Goal: Transaction & Acquisition: Book appointment/travel/reservation

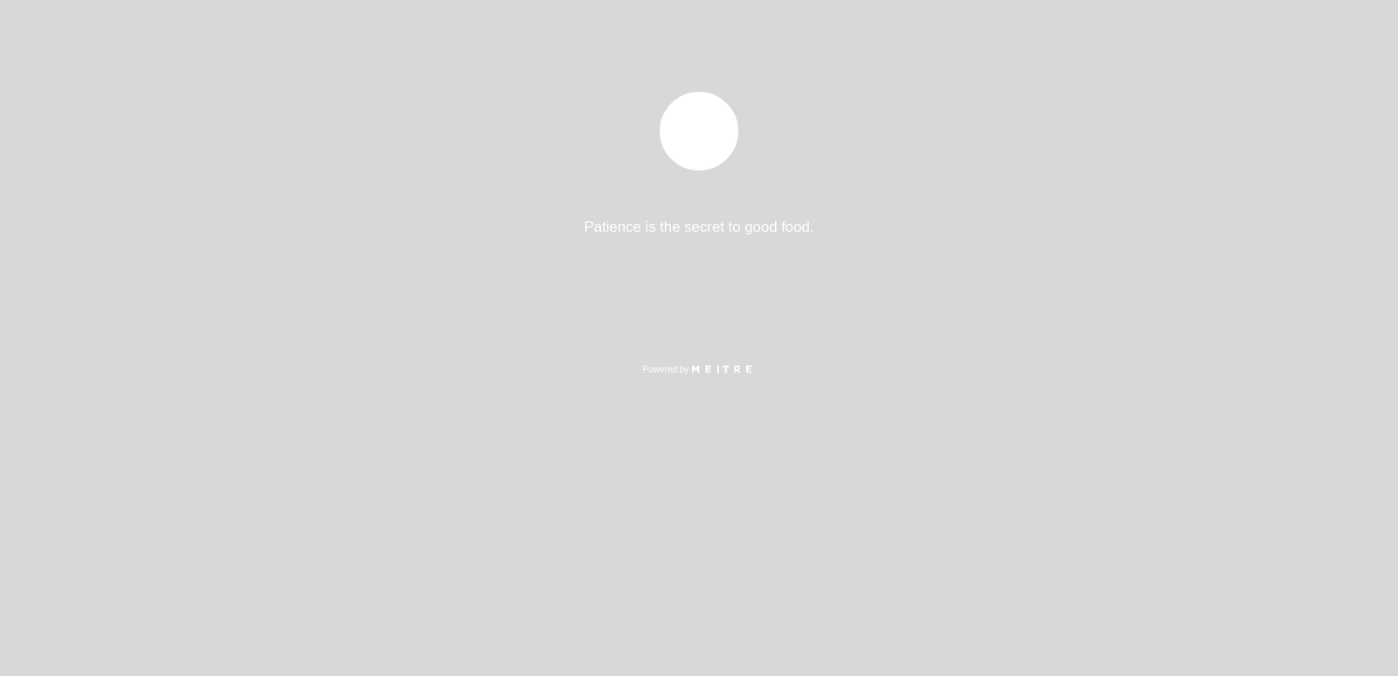
select select "es"
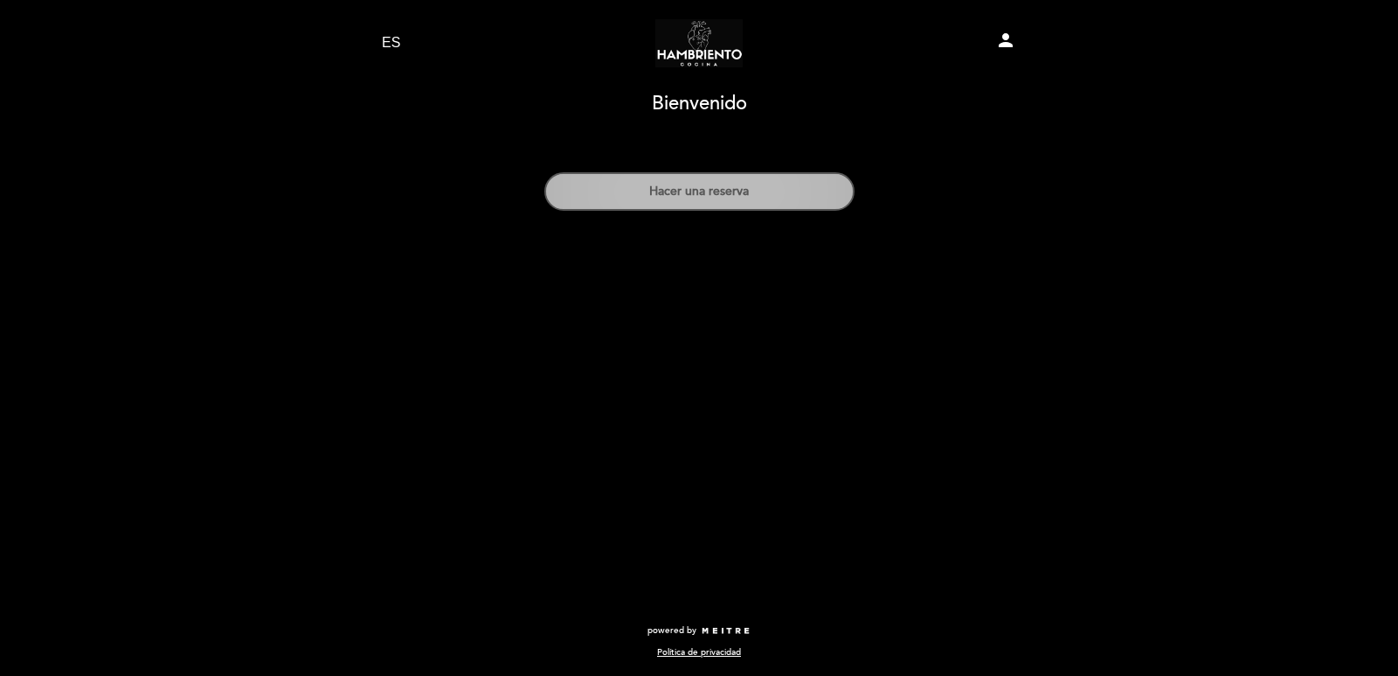
click at [759, 195] on button "Hacer una reserva" at bounding box center [699, 191] width 310 height 38
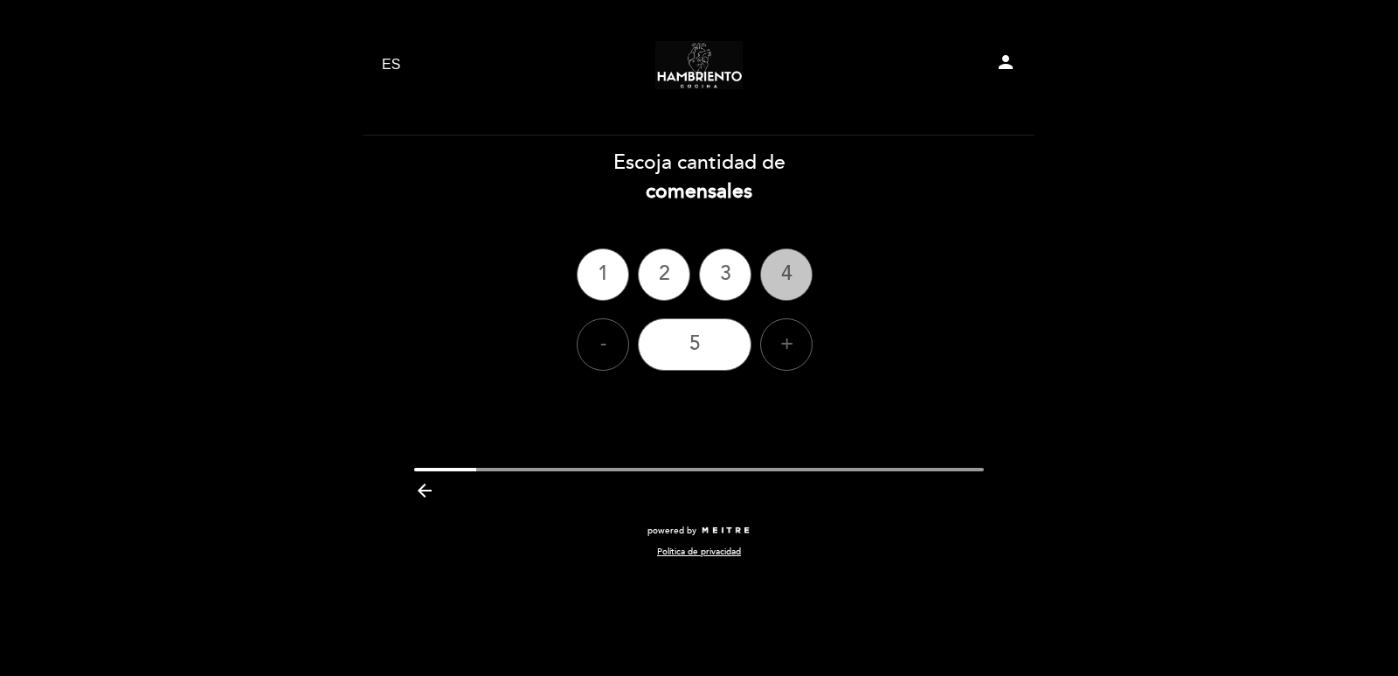
click at [787, 273] on div "4" at bounding box center [786, 274] width 52 height 52
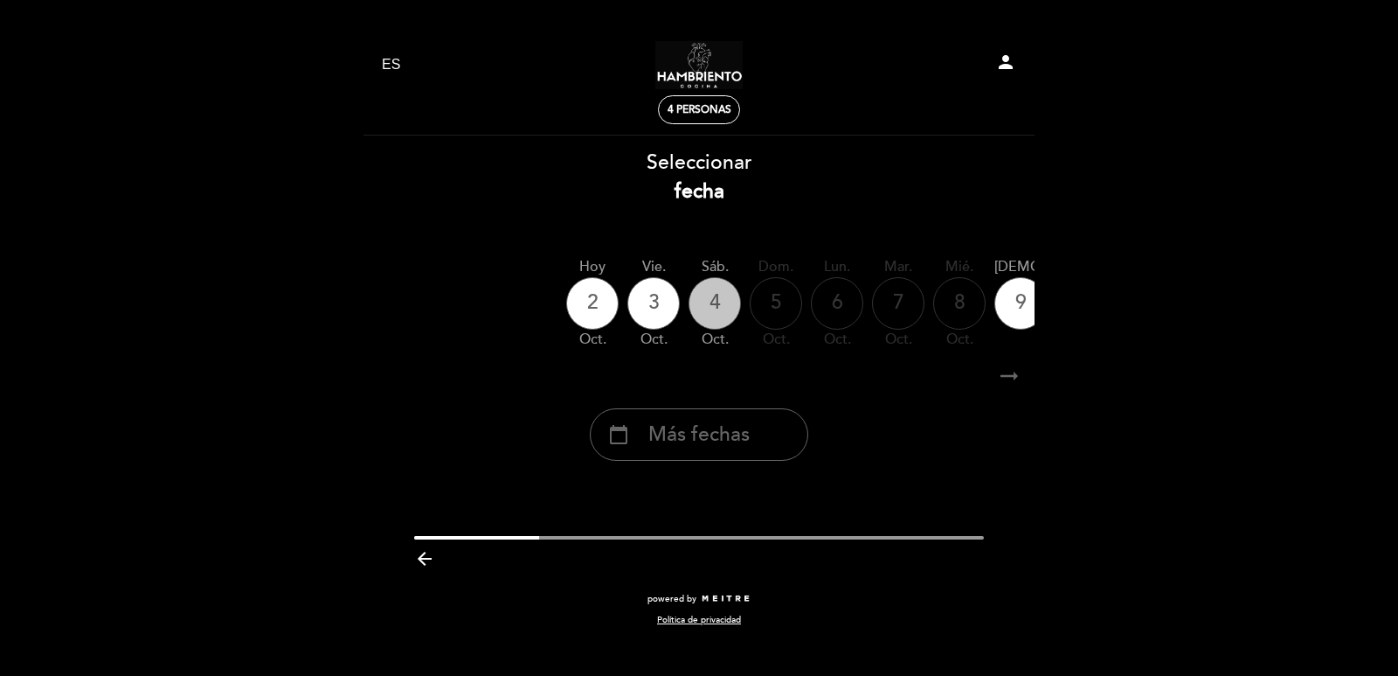
click at [714, 296] on div "4" at bounding box center [715, 303] width 52 height 52
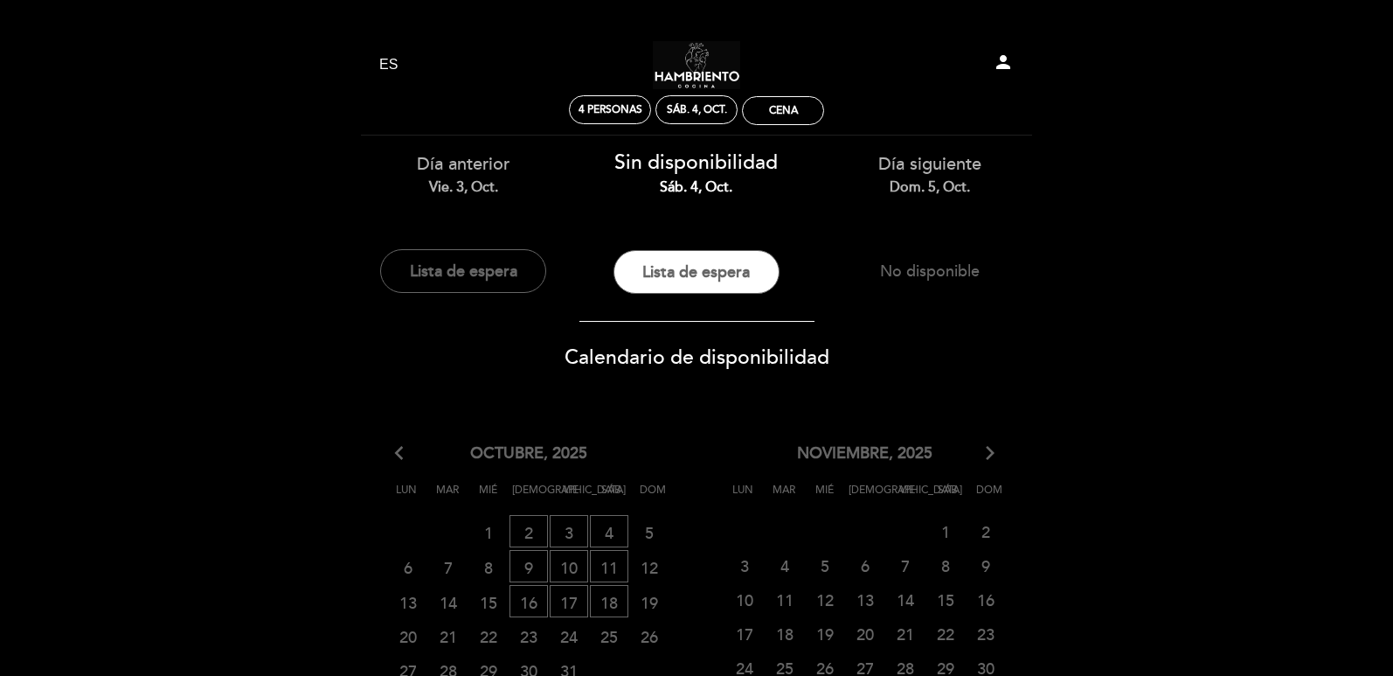
scroll to position [175, 0]
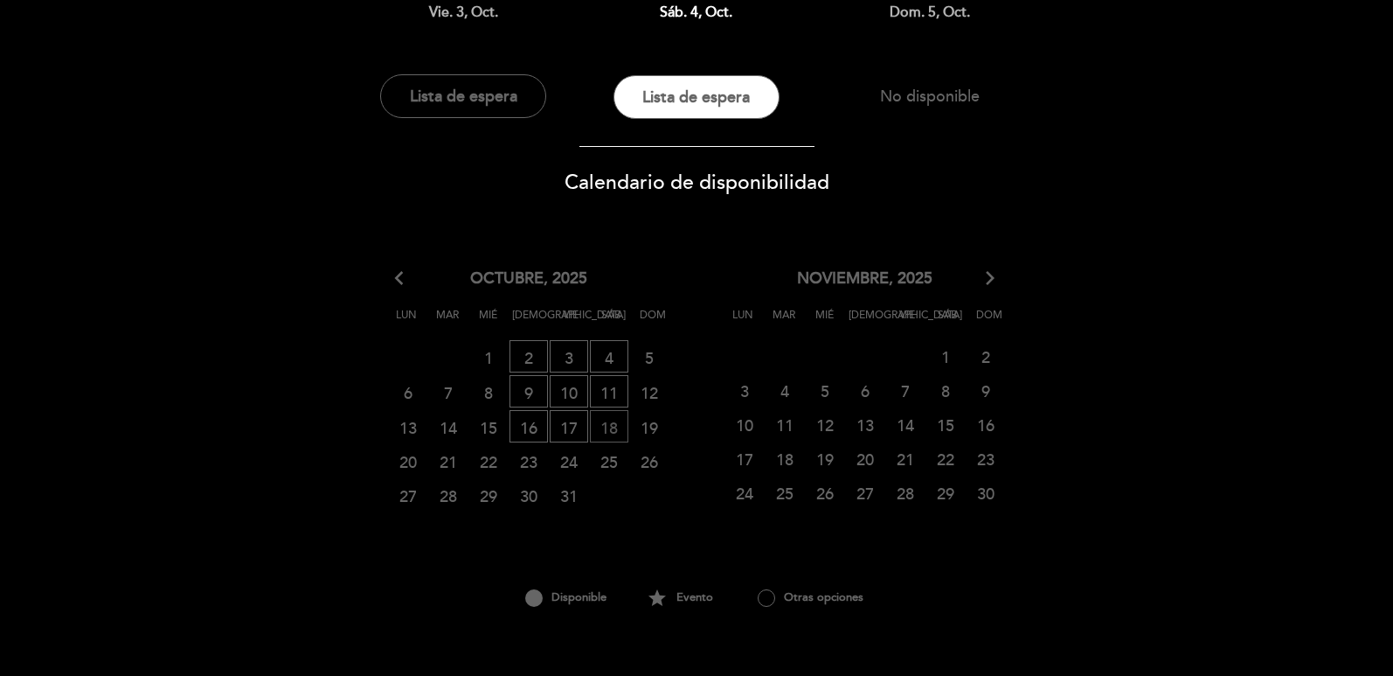
click at [614, 426] on span "18 LISTA DE ESPERA" at bounding box center [609, 426] width 38 height 32
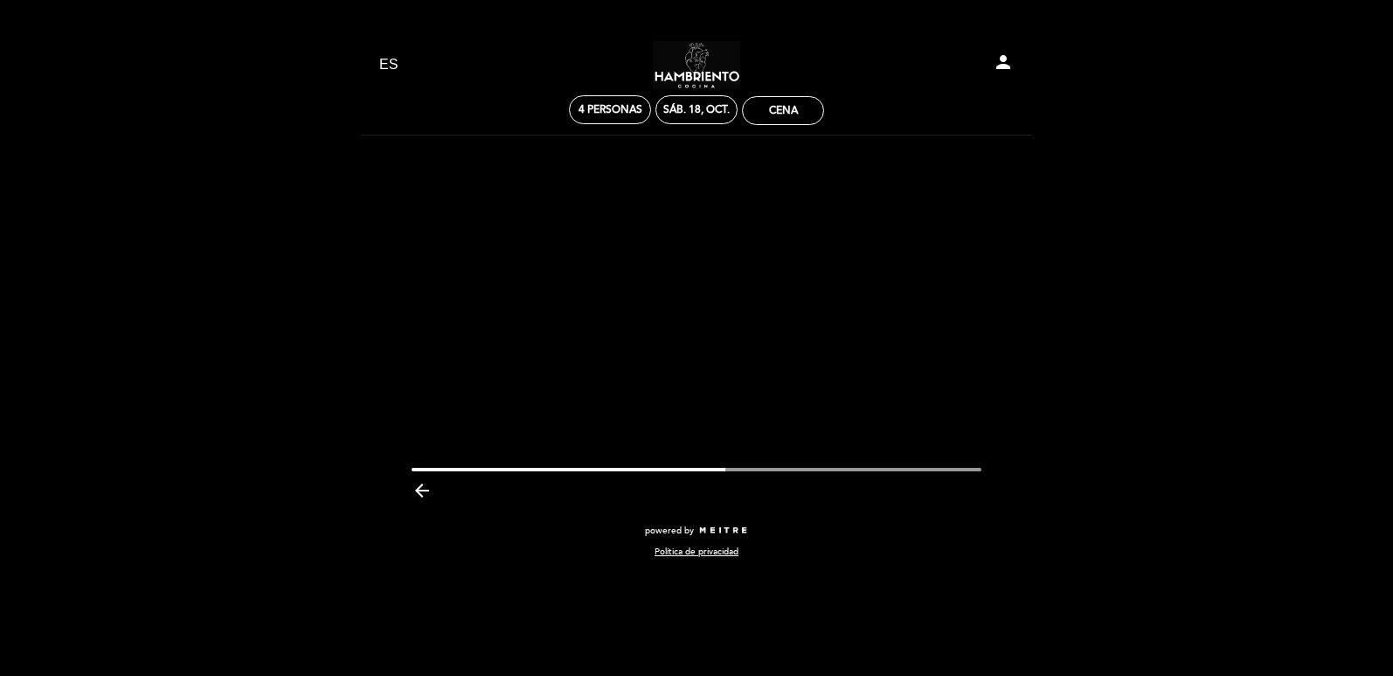
scroll to position [0, 0]
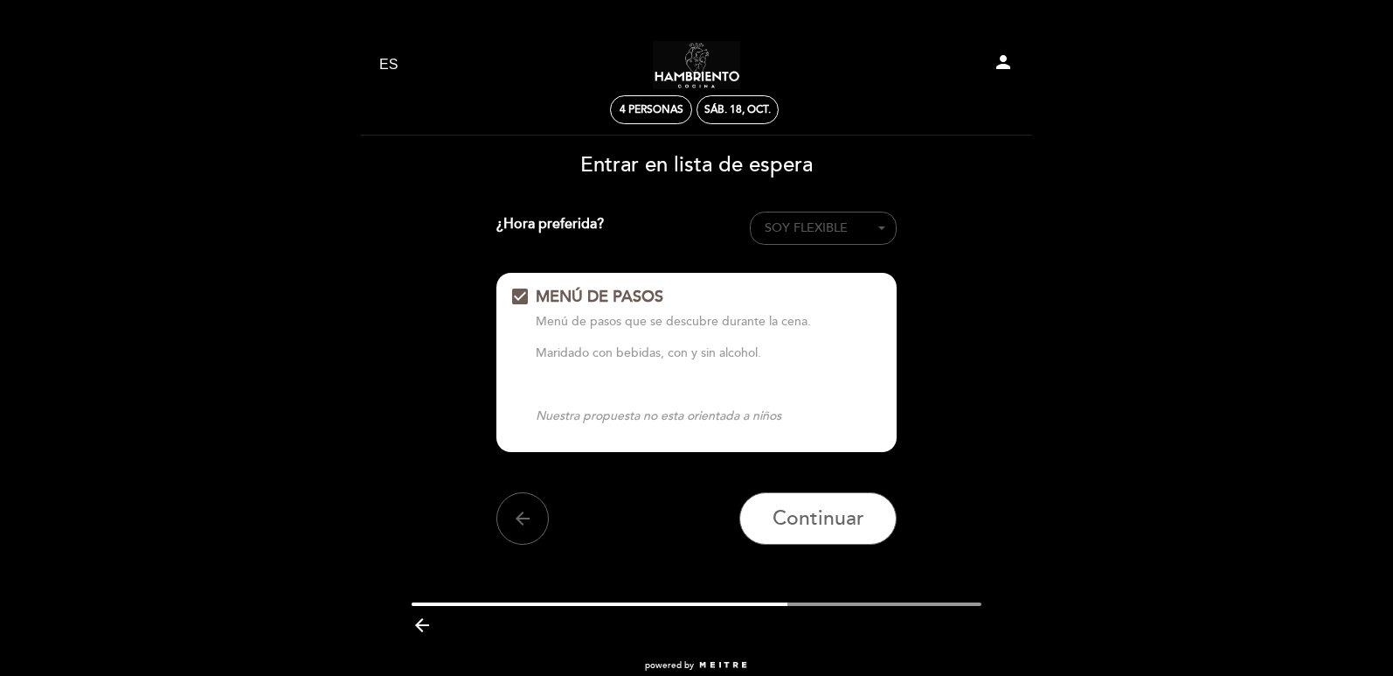
click at [828, 234] on span "SOY FLEXIBLE" at bounding box center [806, 227] width 83 height 15
click at [795, 281] on link "8:30 PM" at bounding box center [823, 283] width 147 height 21
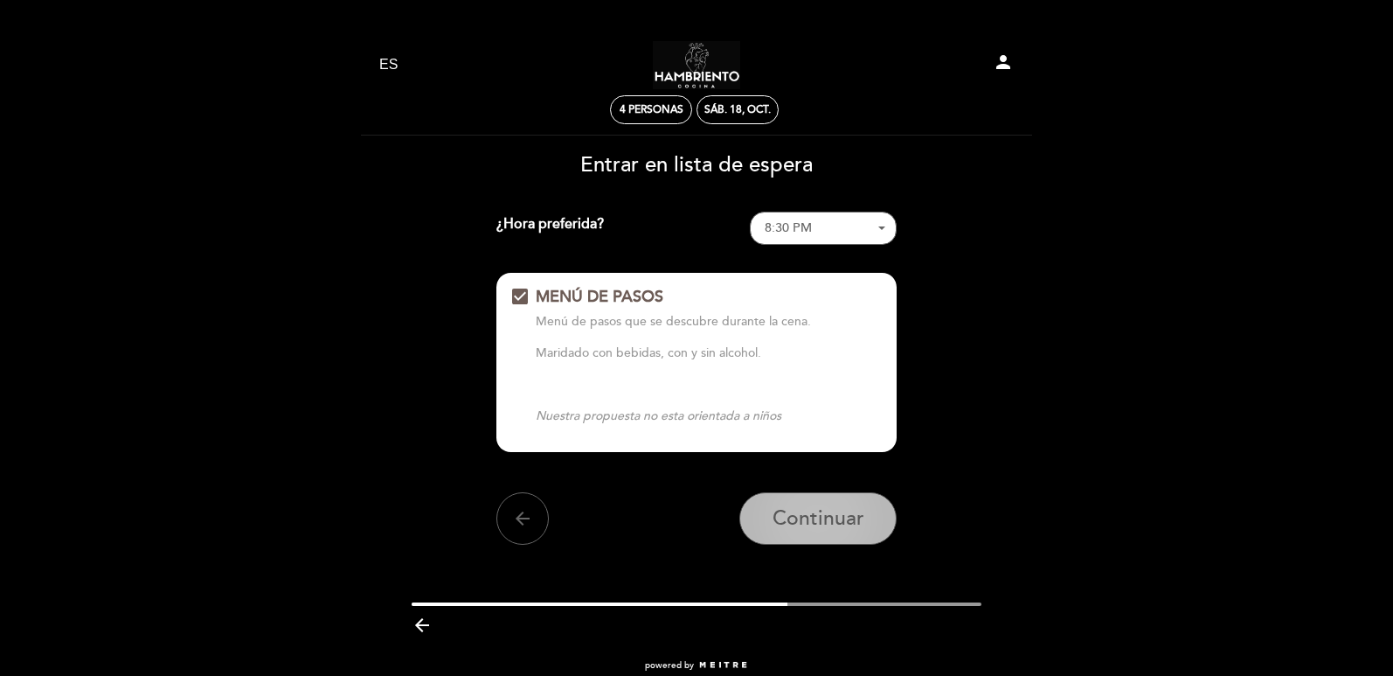
click at [845, 529] on span "Continuar" at bounding box center [819, 518] width 92 height 24
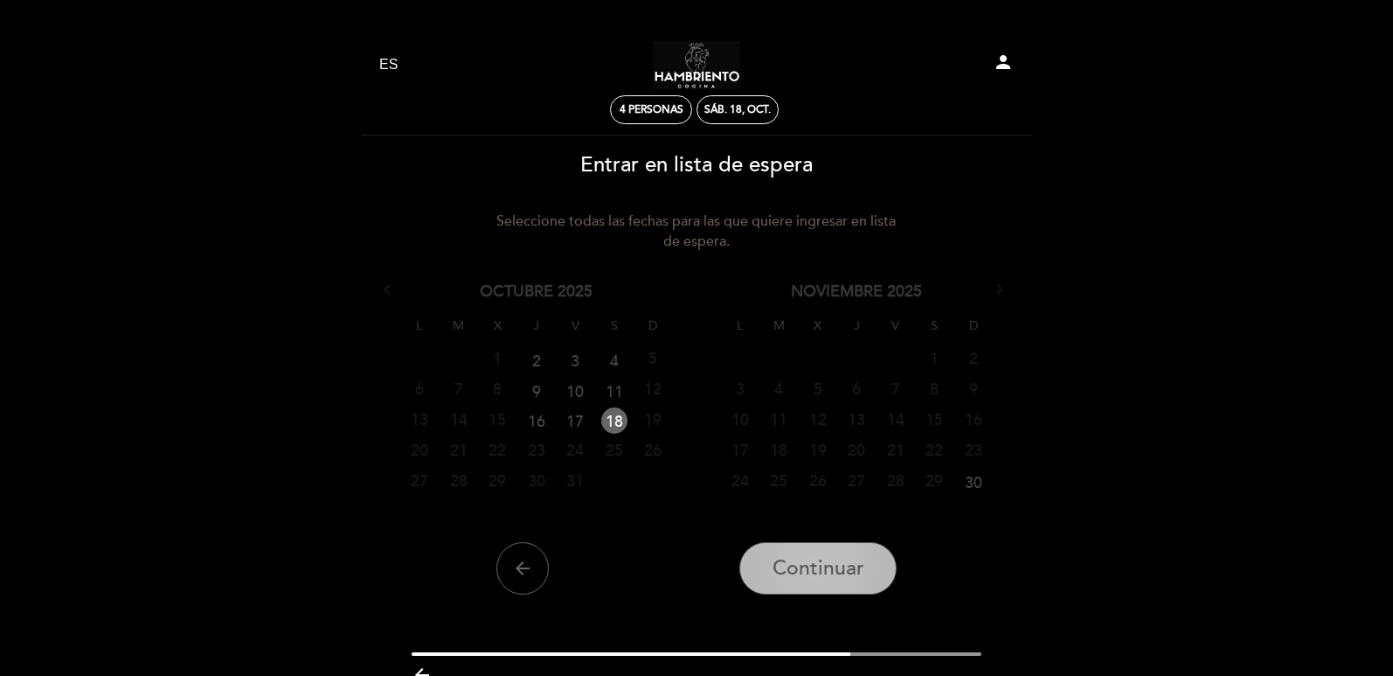
click at [853, 574] on span "Continuar" at bounding box center [819, 568] width 92 height 24
